Goal: Information Seeking & Learning: Check status

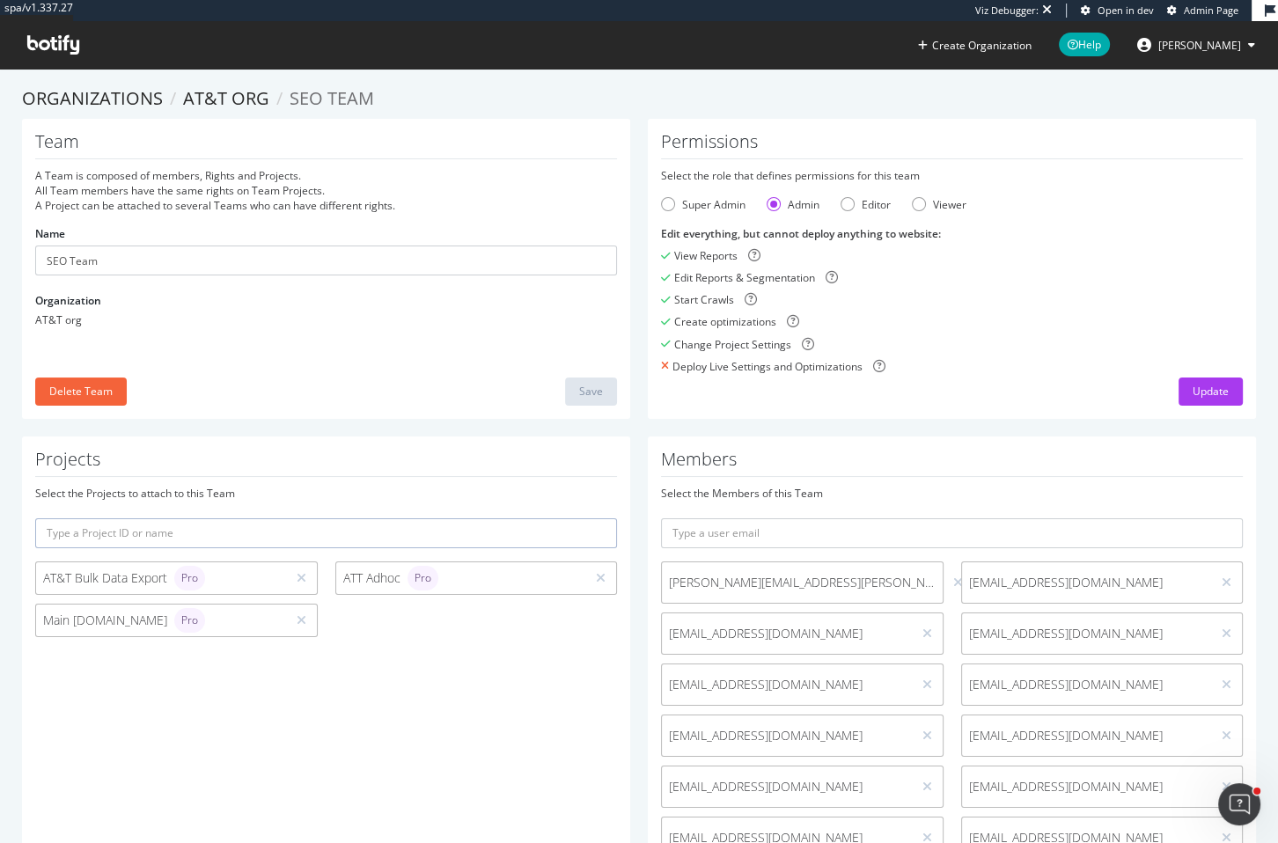
scroll to position [156, 0]
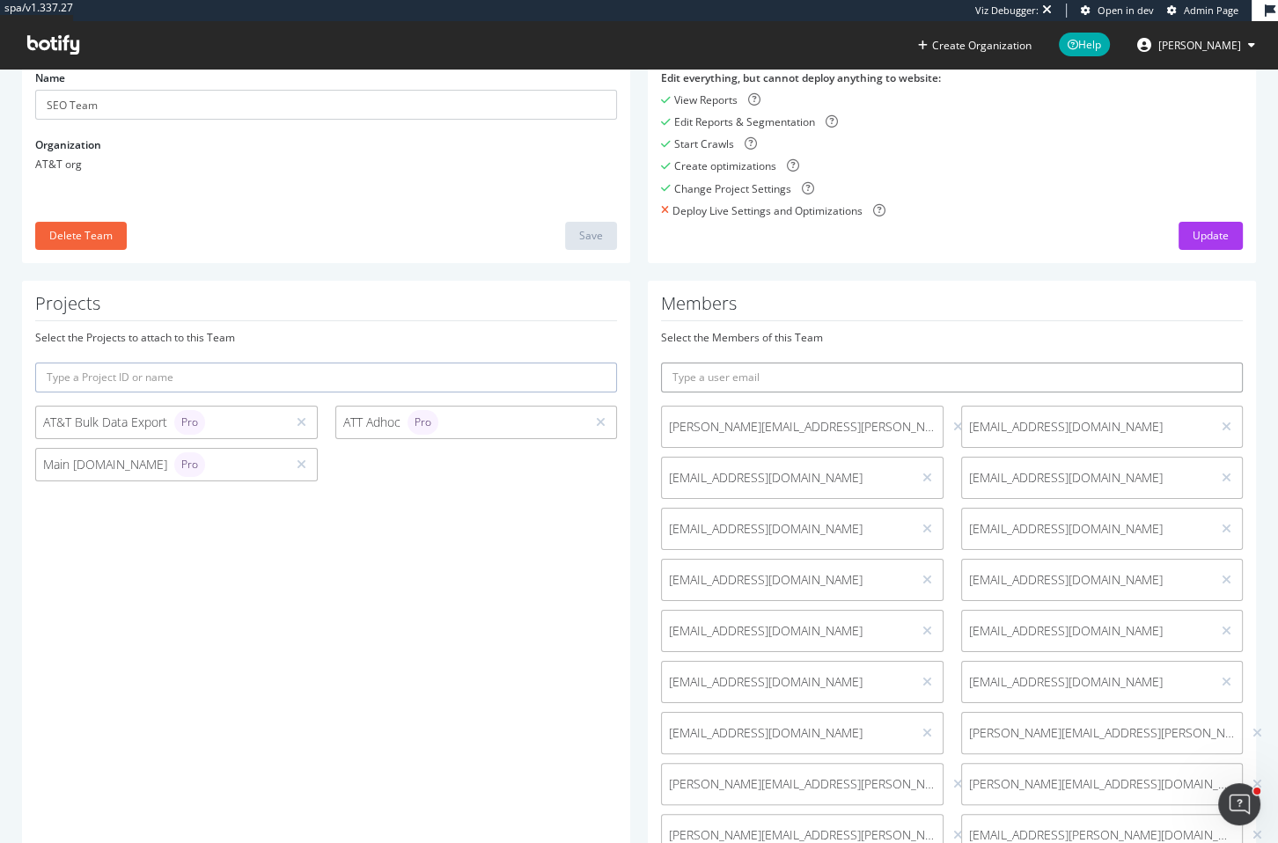
click at [802, 381] on input "text" at bounding box center [952, 378] width 582 height 30
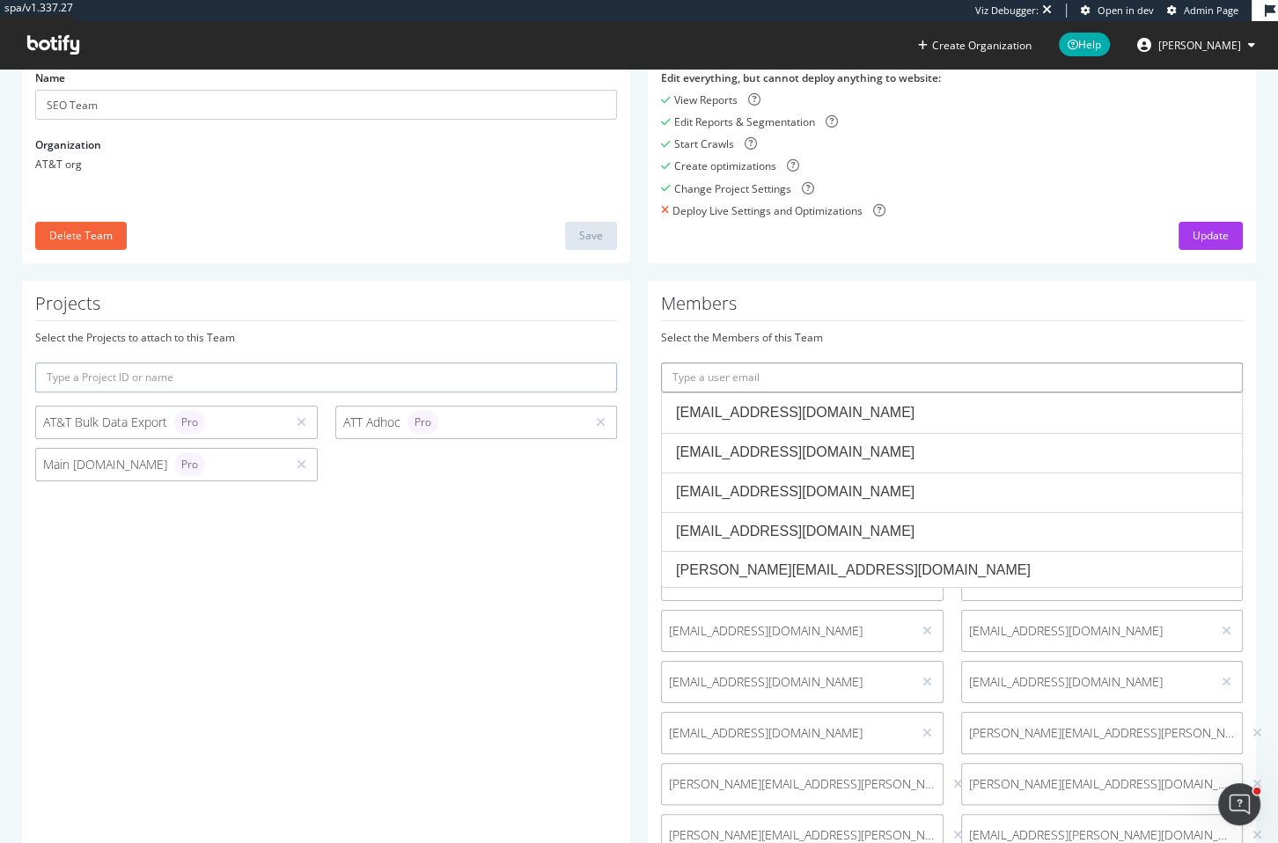
paste input "jp.oliveira@att.com"
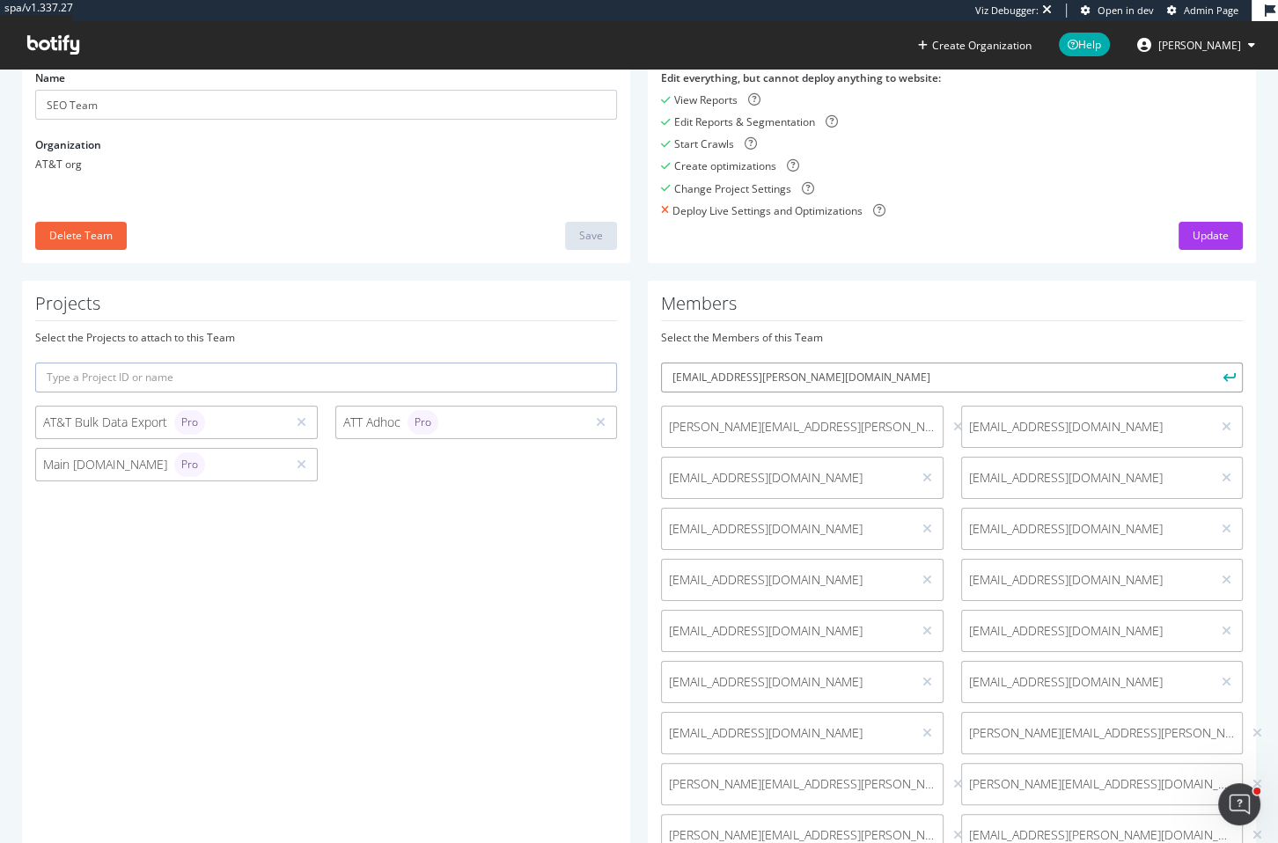
type input "jp.oliveira@att.com"
click at [1213, 363] on button "submit" at bounding box center [1228, 378] width 30 height 30
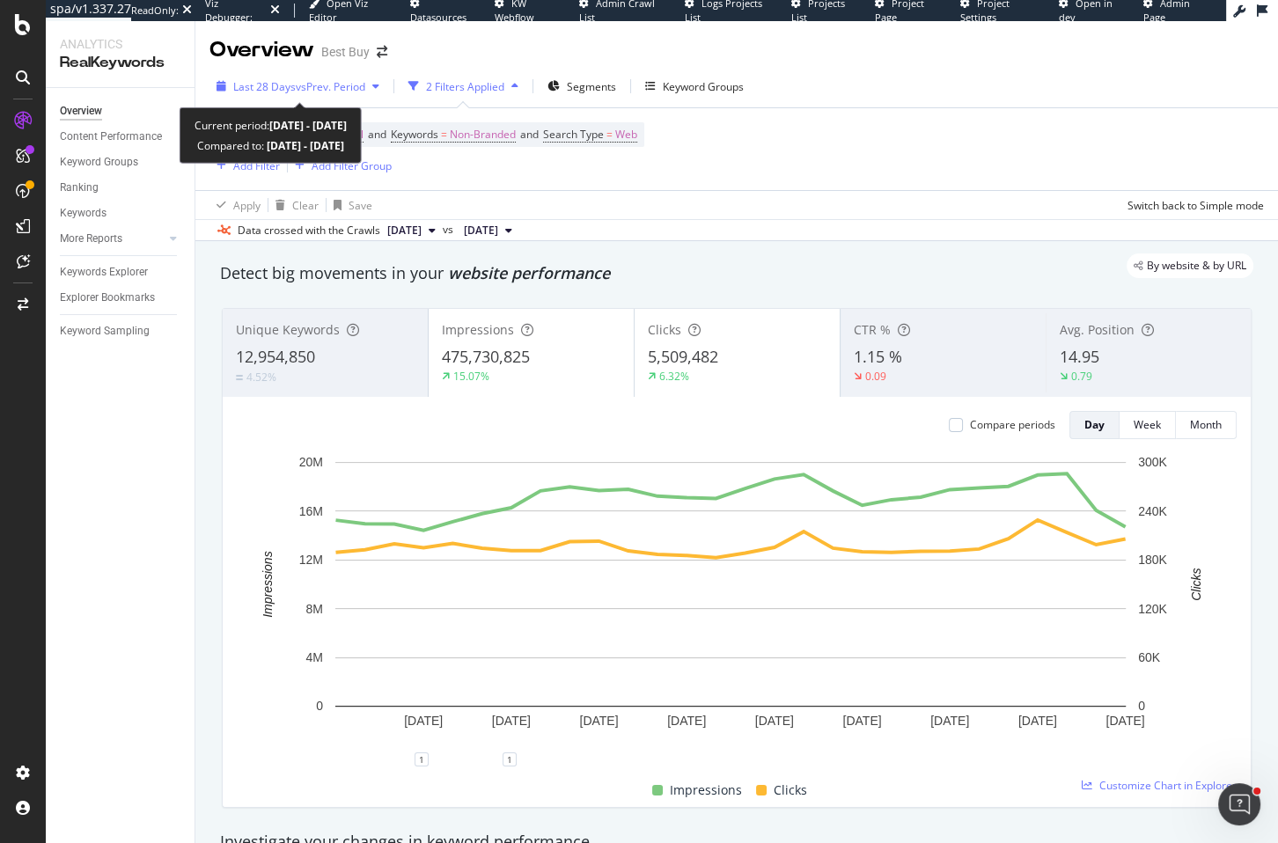
click at [285, 80] on span "Last 28 Days" at bounding box center [264, 86] width 63 height 15
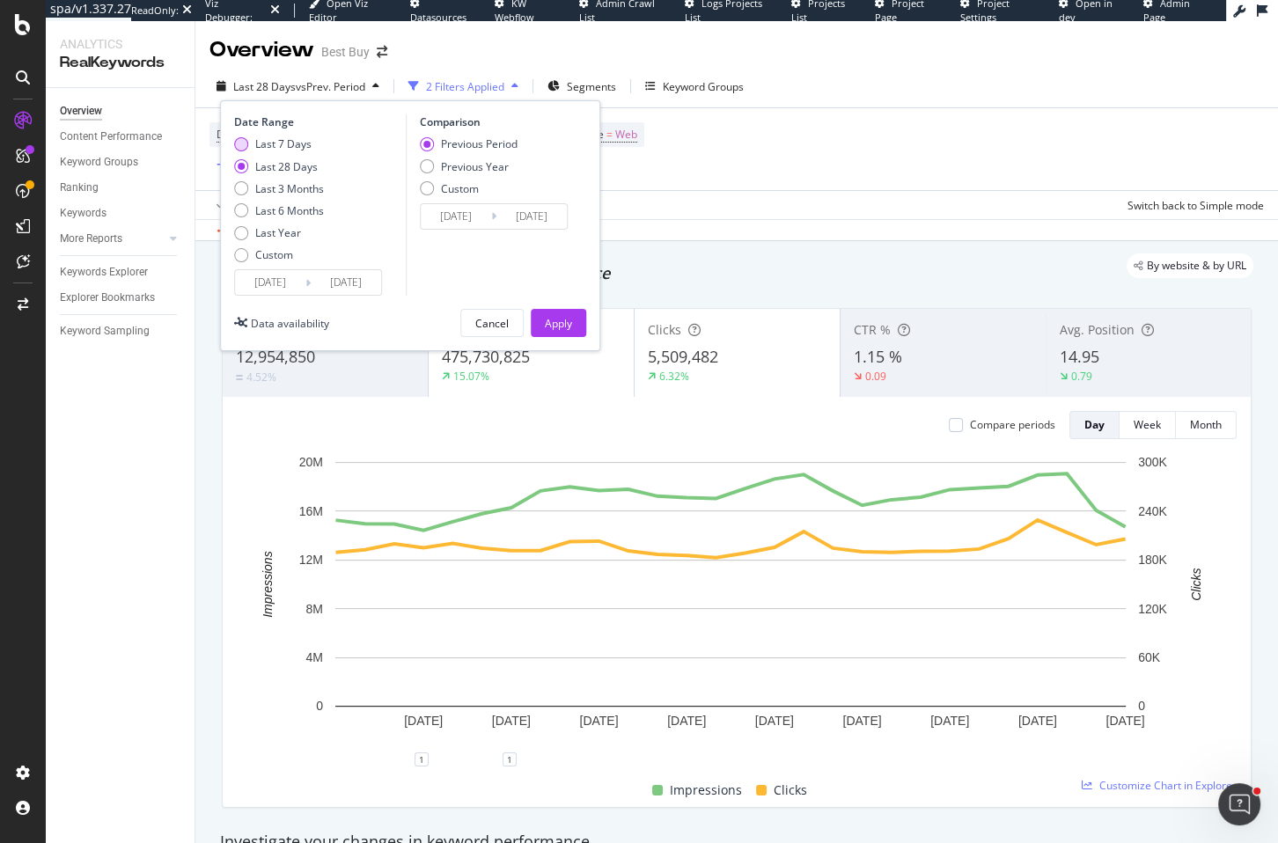
click at [304, 139] on div "Last 7 Days" at bounding box center [283, 143] width 56 height 15
type input "2025/09/06"
type input "2025/08/30"
type input "2025/09/05"
click at [538, 323] on button "Apply" at bounding box center [558, 323] width 55 height 28
